Goal: Use online tool/utility: Use online tool/utility

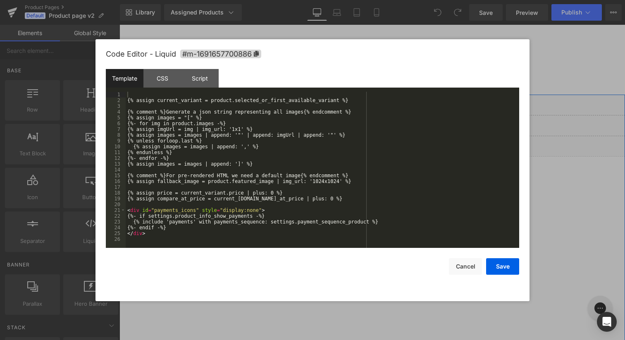
click at [381, 100] on div "Liquid" at bounding box center [371, 105] width 505 height 21
click at [330, 176] on div "{% assign current_variant = product.selected_or_first_available_variant %} {% c…" at bounding box center [322, 176] width 393 height 168
click at [468, 264] on button "Cancel" at bounding box center [465, 266] width 33 height 17
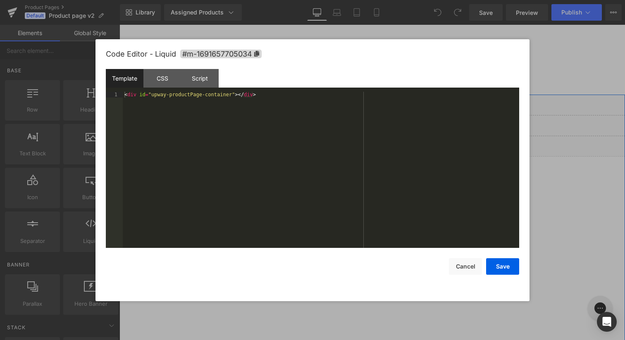
click at [381, 124] on div "Liquid" at bounding box center [371, 125] width 505 height 21
click at [467, 268] on button "Cancel" at bounding box center [465, 266] width 33 height 17
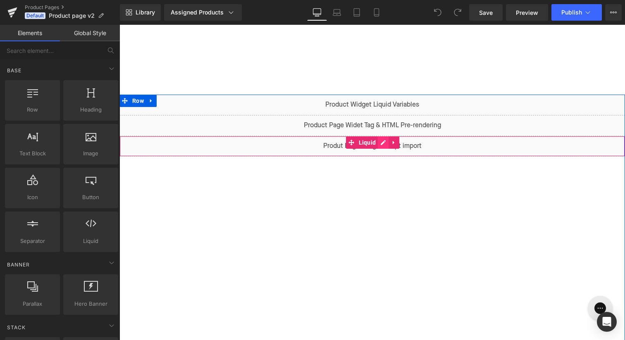
click at [381, 143] on div "Liquid" at bounding box center [371, 146] width 505 height 21
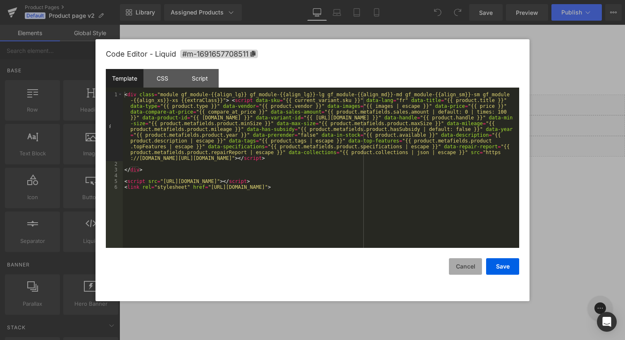
click at [459, 264] on button "Cancel" at bounding box center [465, 266] width 33 height 17
